Goal: Navigation & Orientation: Find specific page/section

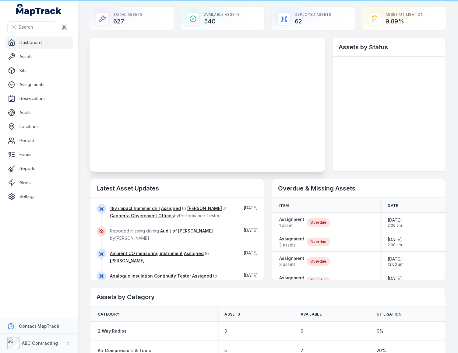
click at [131, 101] on div at bounding box center [207, 105] width 235 height 134
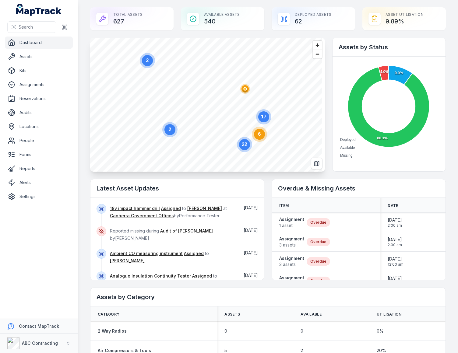
drag, startPoint x: 51, startPoint y: 267, endPoint x: 49, endPoint y: 272, distance: 5.7
click at [51, 267] on nav "Dashboard Assets Kits Assignments Reservations Audits Locations People Forms Re…" at bounding box center [39, 178] width 78 height 282
click at [42, 324] on strong "Contact MapTrack" at bounding box center [39, 325] width 40 height 5
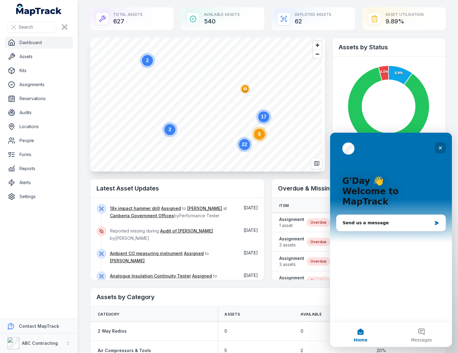
click at [441, 150] on div "Close" at bounding box center [439, 147] width 11 height 11
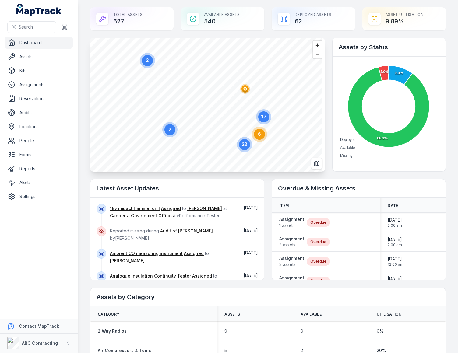
click at [445, 111] on main "Total Assets 627 Available Assets 540 Deployed Assets 62 Asset utilisation 9.89…" at bounding box center [268, 176] width 380 height 353
click at [448, 64] on main "Total Assets 627 Available Assets 540 Deployed Assets 62 Asset utilisation 9.89…" at bounding box center [268, 176] width 380 height 353
drag, startPoint x: 363, startPoint y: 2, endPoint x: 344, endPoint y: 12, distance: 21.0
click at [363, 2] on main "Total Assets 627 Available Assets 540 Deployed Assets 62 Asset utilisation 9.89…" at bounding box center [268, 176] width 380 height 353
click at [337, 15] on div "Deployed Assets 62" at bounding box center [312, 18] width 83 height 23
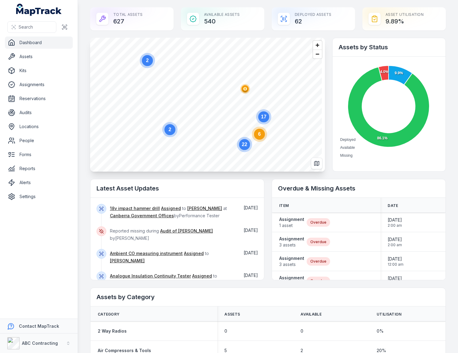
click at [72, 277] on nav "Dashboard Assets Kits Assignments Reservations Audits Locations People Forms Re…" at bounding box center [39, 178] width 78 height 282
click at [44, 342] on strong "ABC Contracting" at bounding box center [40, 342] width 36 height 5
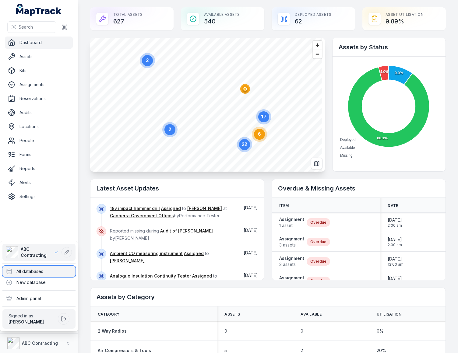
click at [38, 269] on div "All databases" at bounding box center [38, 271] width 73 height 11
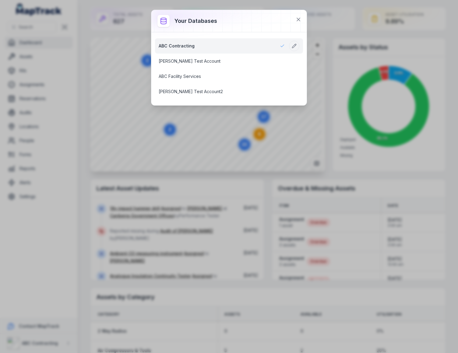
click at [238, 22] on div at bounding box center [228, 21] width 155 height 22
click at [276, 19] on div at bounding box center [228, 21] width 155 height 22
drag, startPoint x: 294, startPoint y: 20, endPoint x: 241, endPoint y: 22, distance: 53.0
click at [241, 22] on div "Your databases ABC Contracting [PERSON_NAME] Test Account ABC Facility Services…" at bounding box center [228, 57] width 155 height 95
click at [293, 17] on button at bounding box center [298, 20] width 12 height 12
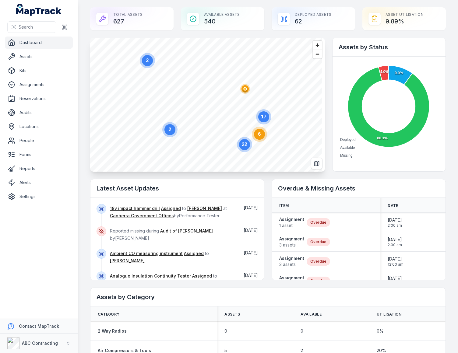
click at [264, 17] on div "Total Assets 627 Available Assets 540 Deployed Assets 62 Asset utilisation 9.89…" at bounding box center [267, 18] width 355 height 23
click at [265, 17] on div "Total Assets 627 Available Assets 540 Deployed Assets 62 Asset utilisation 9.89…" at bounding box center [267, 18] width 355 height 23
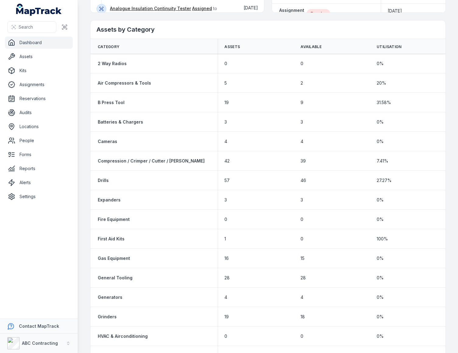
scroll to position [220, 0]
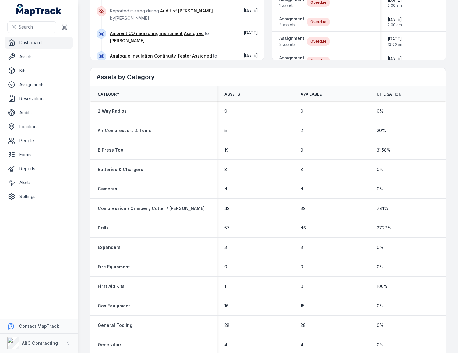
click at [263, 77] on h2 "Assets by Category" at bounding box center [267, 77] width 343 height 9
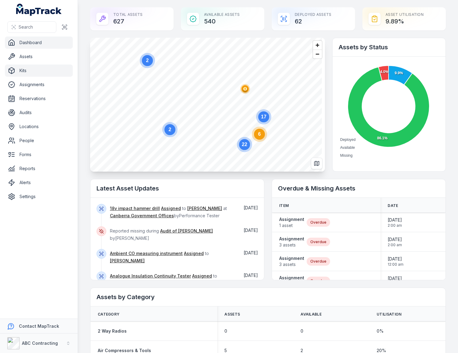
click at [30, 66] on link "Kits" at bounding box center [39, 71] width 68 height 12
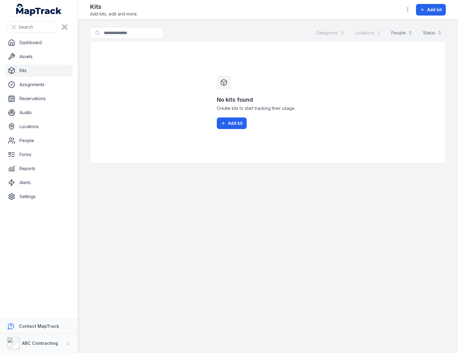
click at [106, 76] on div "No kits found Create kits to start tracking their usage. Add kit" at bounding box center [267, 102] width 355 height 122
click at [42, 54] on link "Assets" at bounding box center [39, 57] width 68 height 12
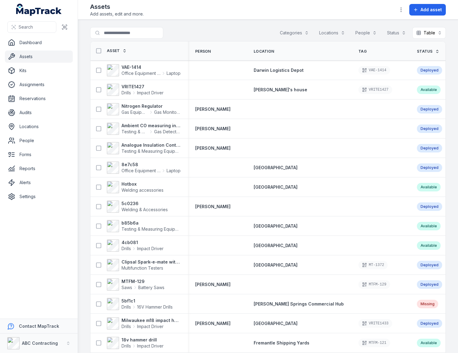
click at [247, 33] on div "Search for assets Categories Locations People Status Table *****" at bounding box center [267, 34] width 355 height 14
click at [428, 33] on button "Table *****" at bounding box center [428, 33] width 33 height 12
click at [445, 32] on main "Search for assets Categories Locations People Status Table ***** Asset Person L…" at bounding box center [268, 186] width 380 height 333
click at [315, 12] on div "Assets Add assets, edit and more. Add asset" at bounding box center [267, 9] width 355 height 15
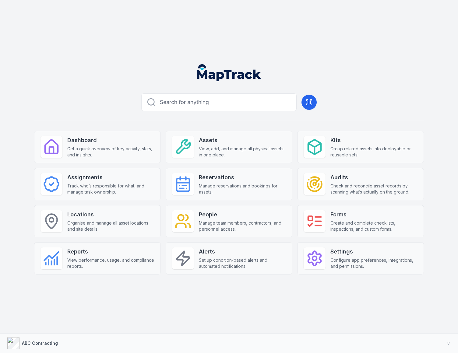
click at [381, 97] on div "Search for anything Dashboard Get a quick overview of key activity, stats, and …" at bounding box center [228, 192] width 389 height 203
click at [380, 99] on div "Search for anything Dashboard Get a quick overview of key activity, stats, and …" at bounding box center [228, 192] width 389 height 203
click at [382, 51] on div "Search for anything Dashboard Get a quick overview of key activity, stats, and …" at bounding box center [229, 176] width 458 height 353
click at [379, 99] on div "Search for anything Dashboard Get a quick overview of key activity, stats, and …" at bounding box center [228, 192] width 389 height 203
click at [398, 46] on div "Search for anything Dashboard Get a quick overview of key activity, stats, and …" at bounding box center [229, 176] width 458 height 353
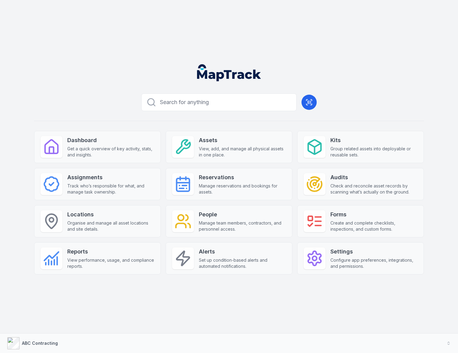
click at [309, 73] on header at bounding box center [228, 75] width 443 height 32
click at [341, 72] on header at bounding box center [228, 75] width 443 height 32
click at [90, 85] on header at bounding box center [228, 75] width 443 height 32
click at [210, 138] on strong "Assets" at bounding box center [242, 140] width 87 height 9
